Goal: Use online tool/utility: Use online tool/utility

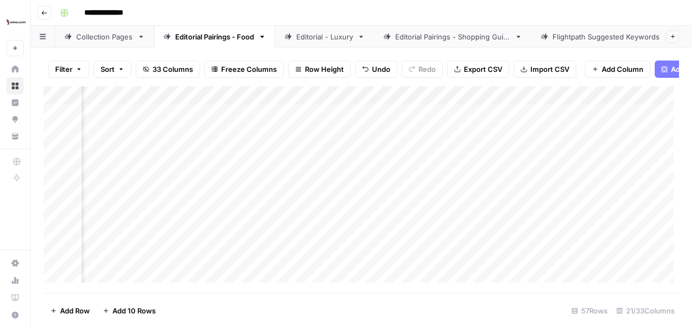
scroll to position [0, 1047]
click at [242, 172] on div "Add Column" at bounding box center [361, 187] width 635 height 202
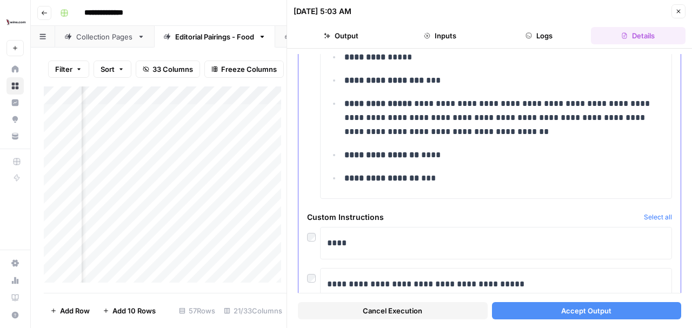
scroll to position [4283, 0]
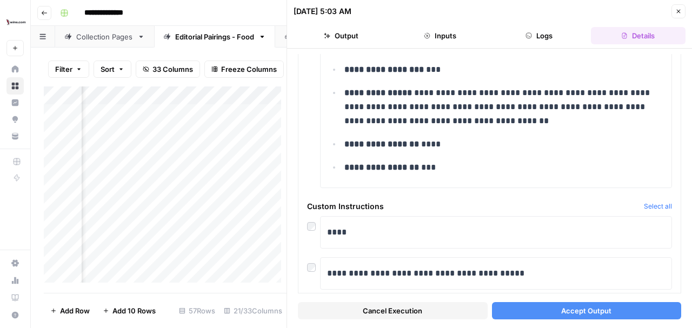
click at [582, 312] on span "Accept Output" at bounding box center [586, 310] width 50 height 11
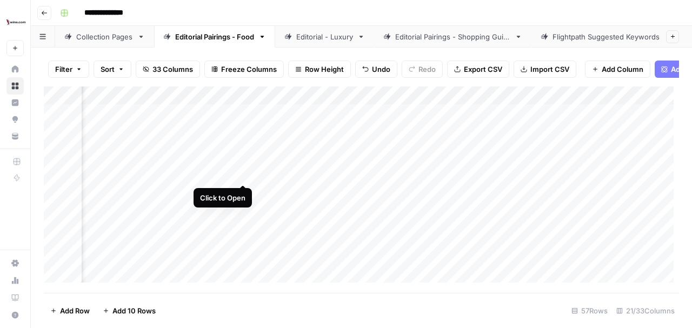
click at [243, 174] on div "Add Column" at bounding box center [361, 187] width 635 height 202
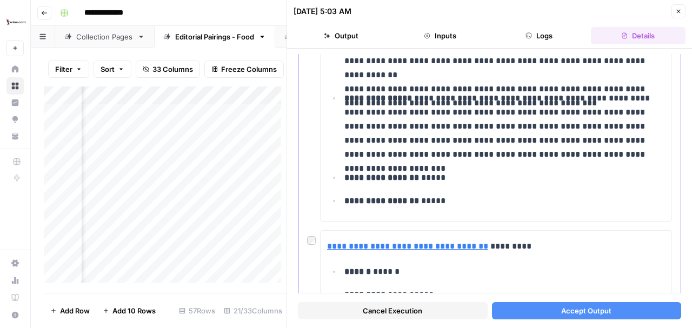
scroll to position [612, 0]
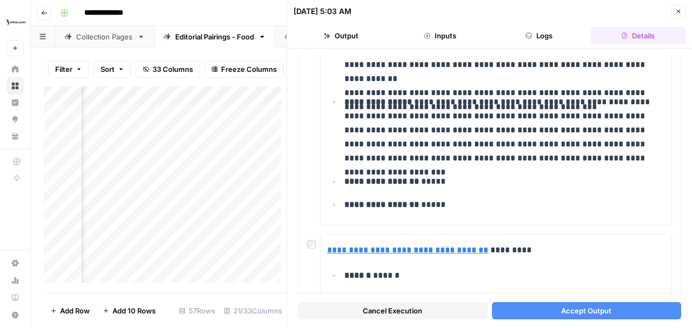
click at [576, 313] on span "Accept Output" at bounding box center [586, 310] width 50 height 11
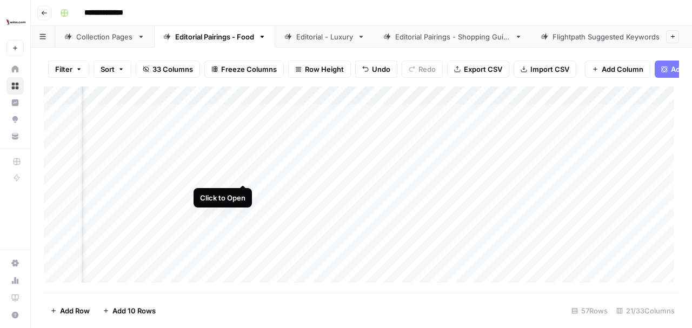
click at [243, 175] on div "Add Column" at bounding box center [361, 187] width 635 height 202
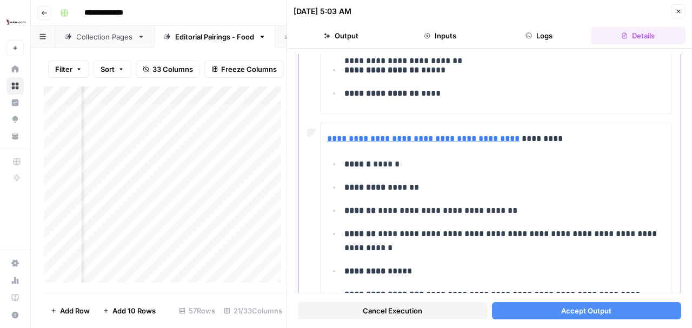
scroll to position [2665, 0]
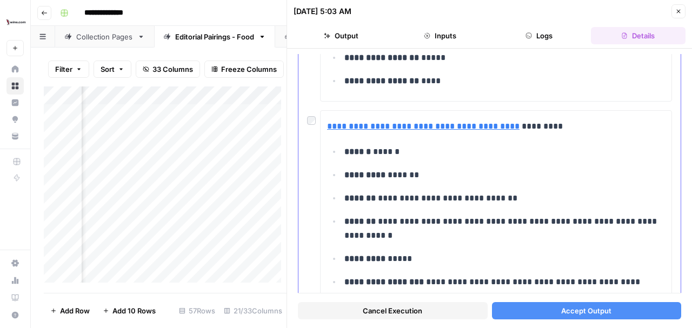
click at [309, 111] on div "**********" at bounding box center [489, 290] width 365 height 360
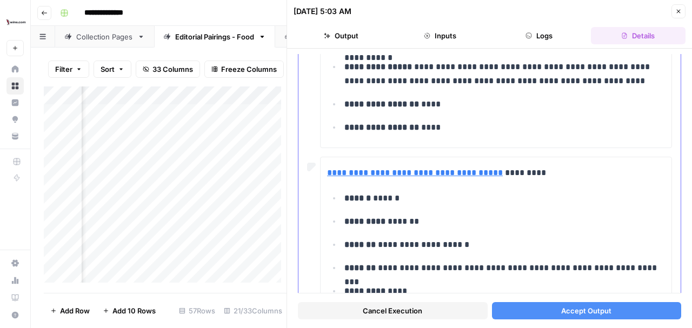
scroll to position [3026, 0]
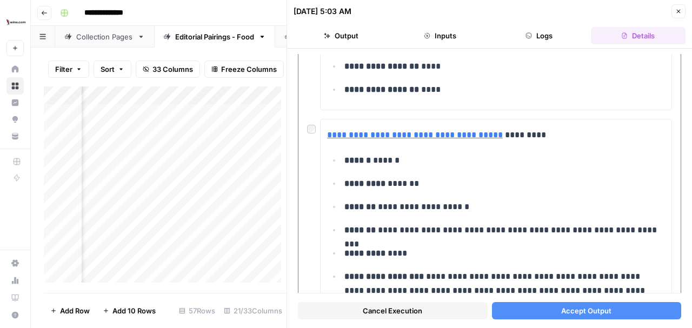
click at [312, 119] on div at bounding box center [313, 126] width 13 height 15
click at [584, 310] on span "Accept Output" at bounding box center [586, 310] width 50 height 11
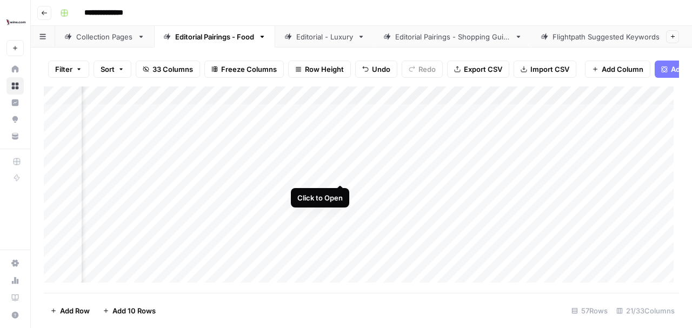
click at [339, 172] on div "Add Column" at bounding box center [361, 187] width 635 height 202
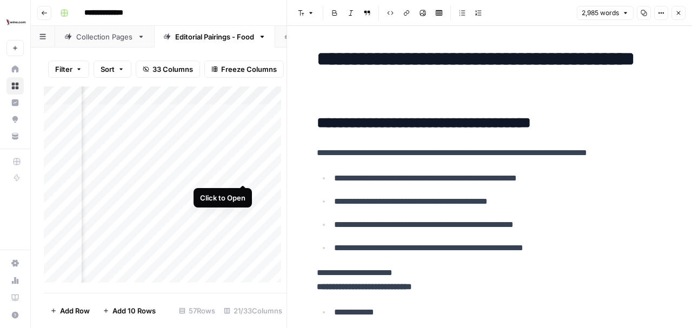
click at [243, 174] on div "Add Column" at bounding box center [165, 187] width 243 height 202
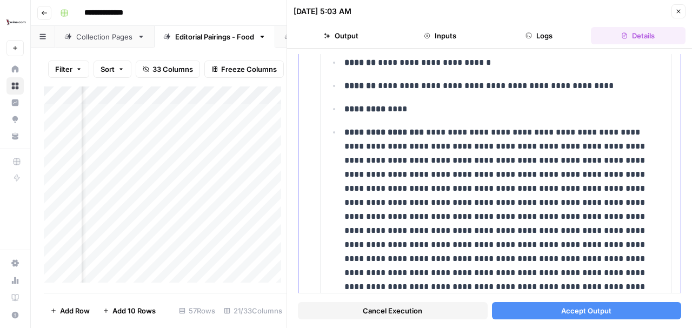
scroll to position [468, 0]
